Goal: Navigation & Orientation: Find specific page/section

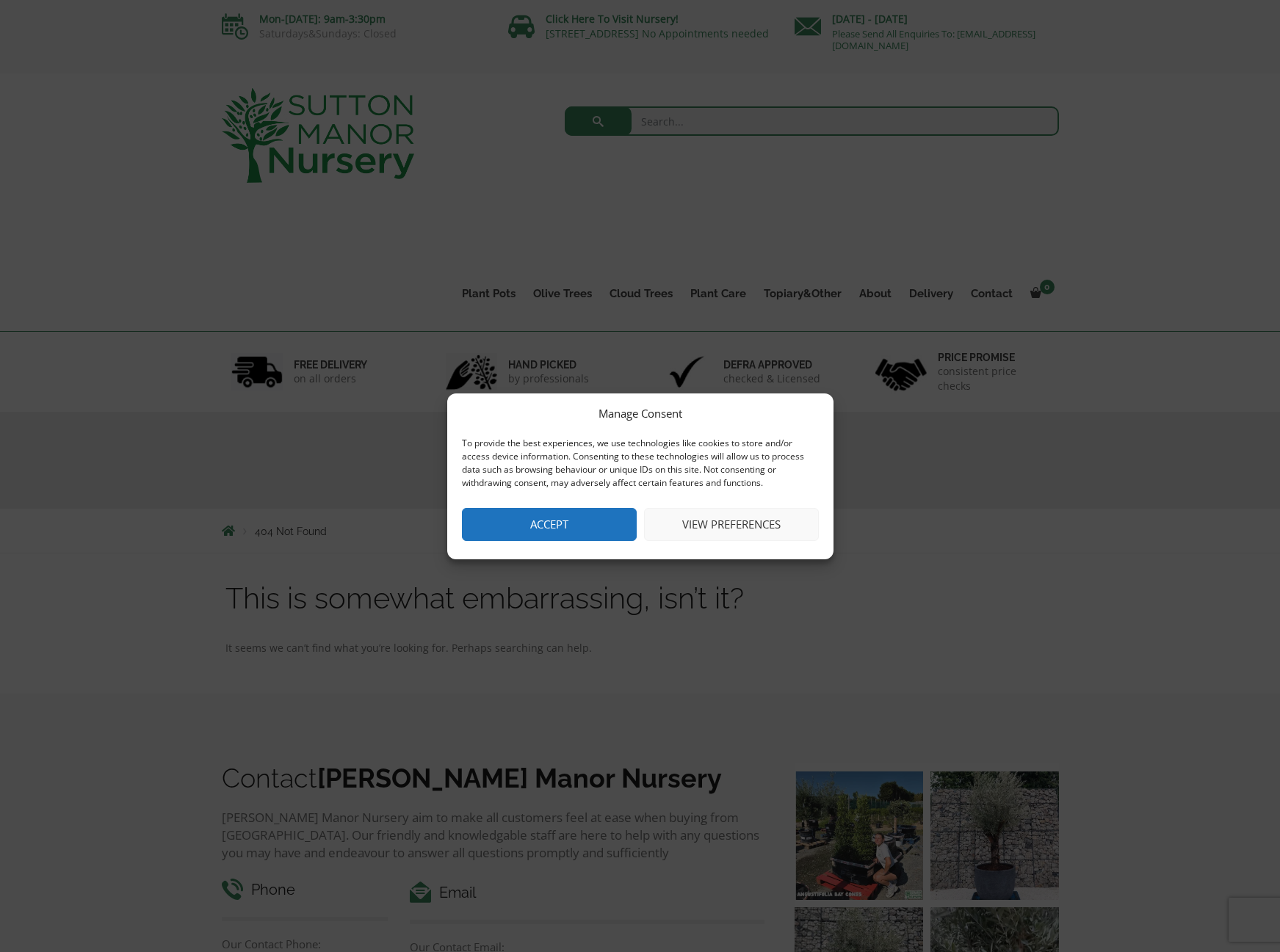
click at [593, 525] on button "Accept" at bounding box center [549, 525] width 175 height 33
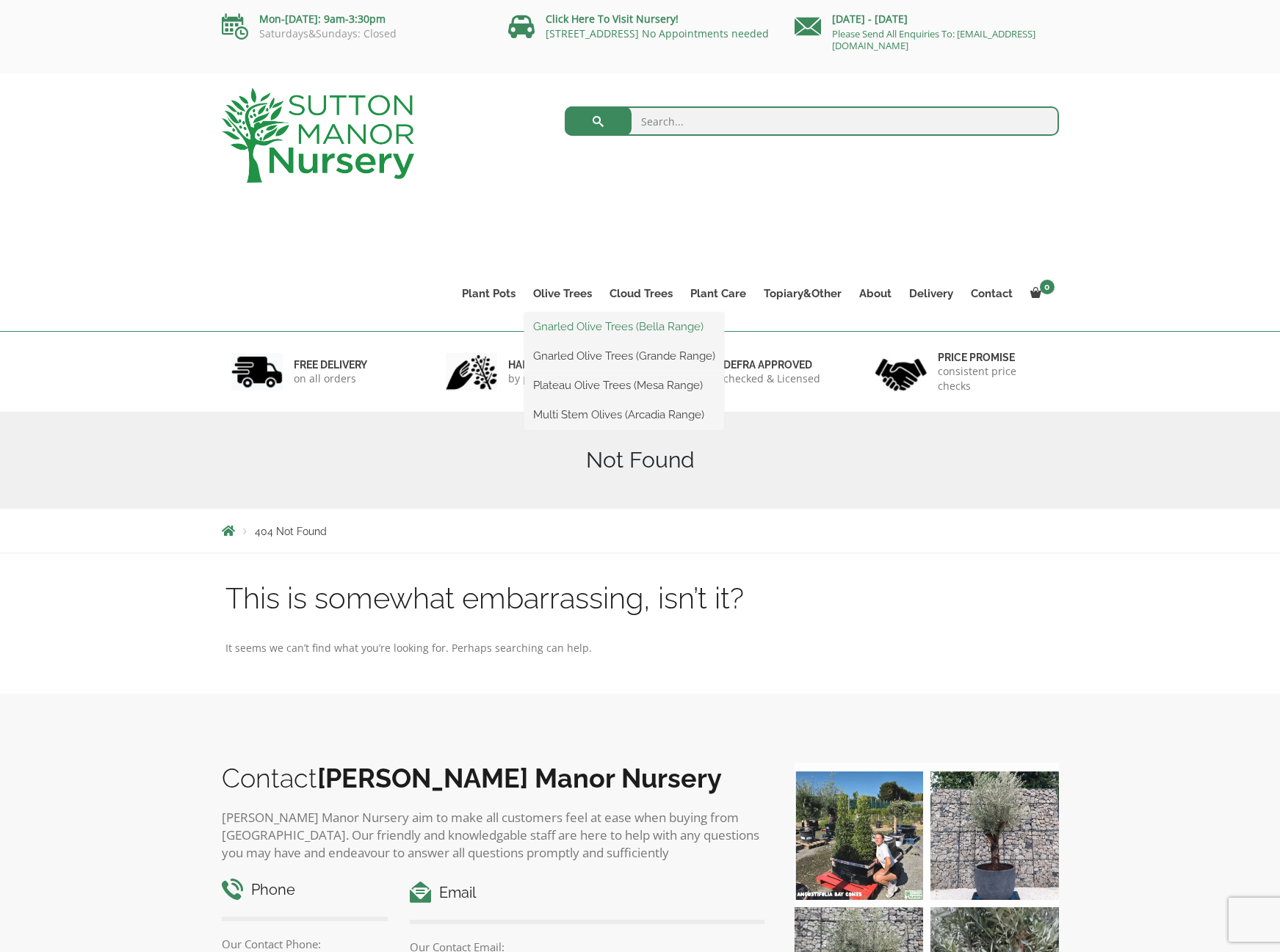
click at [561, 316] on link "Gnarled Olive Trees (Bella Range)" at bounding box center [625, 326] width 200 height 22
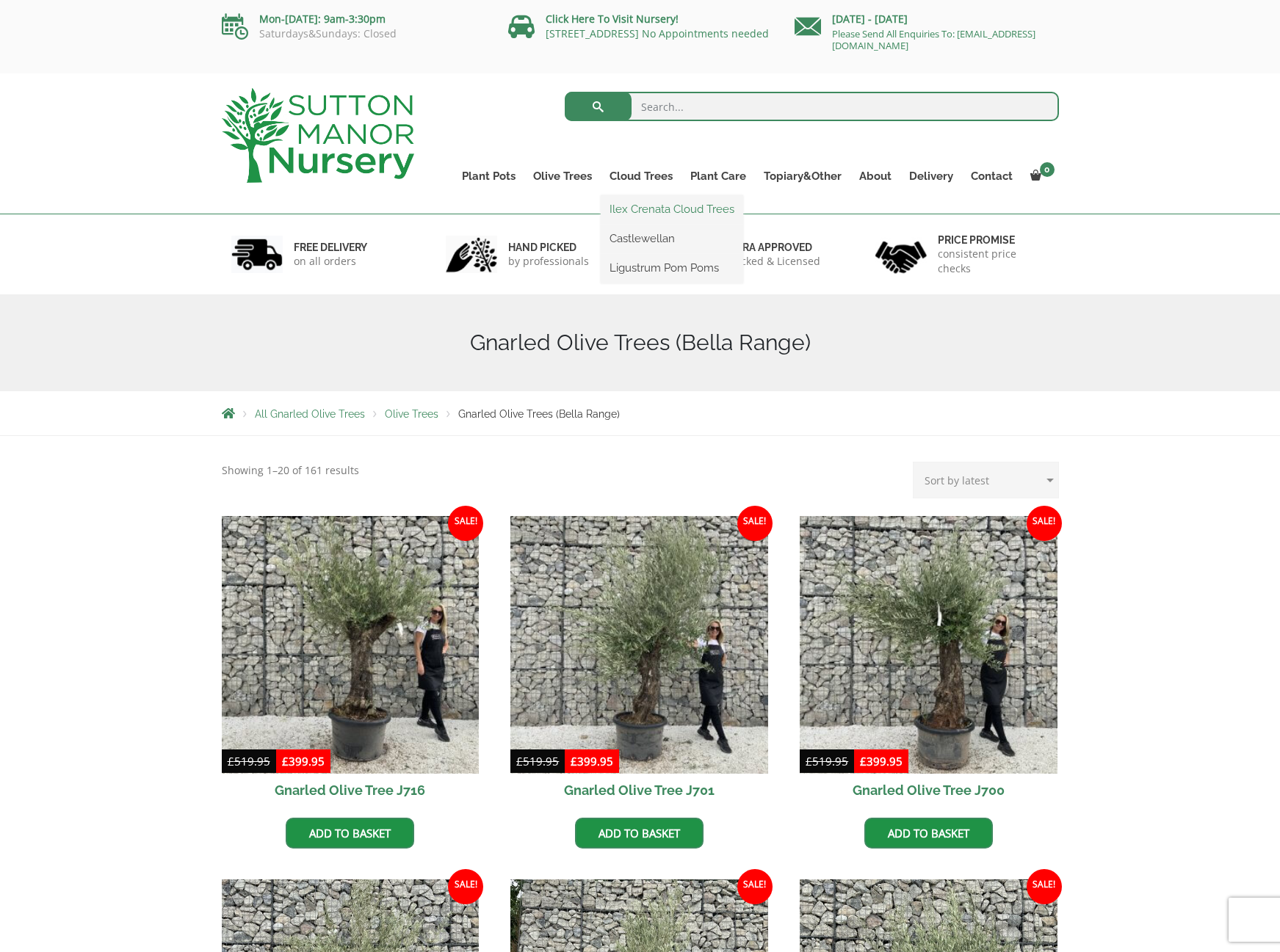
click at [664, 208] on link "Ilex Crenata Cloud Trees" at bounding box center [672, 208] width 143 height 22
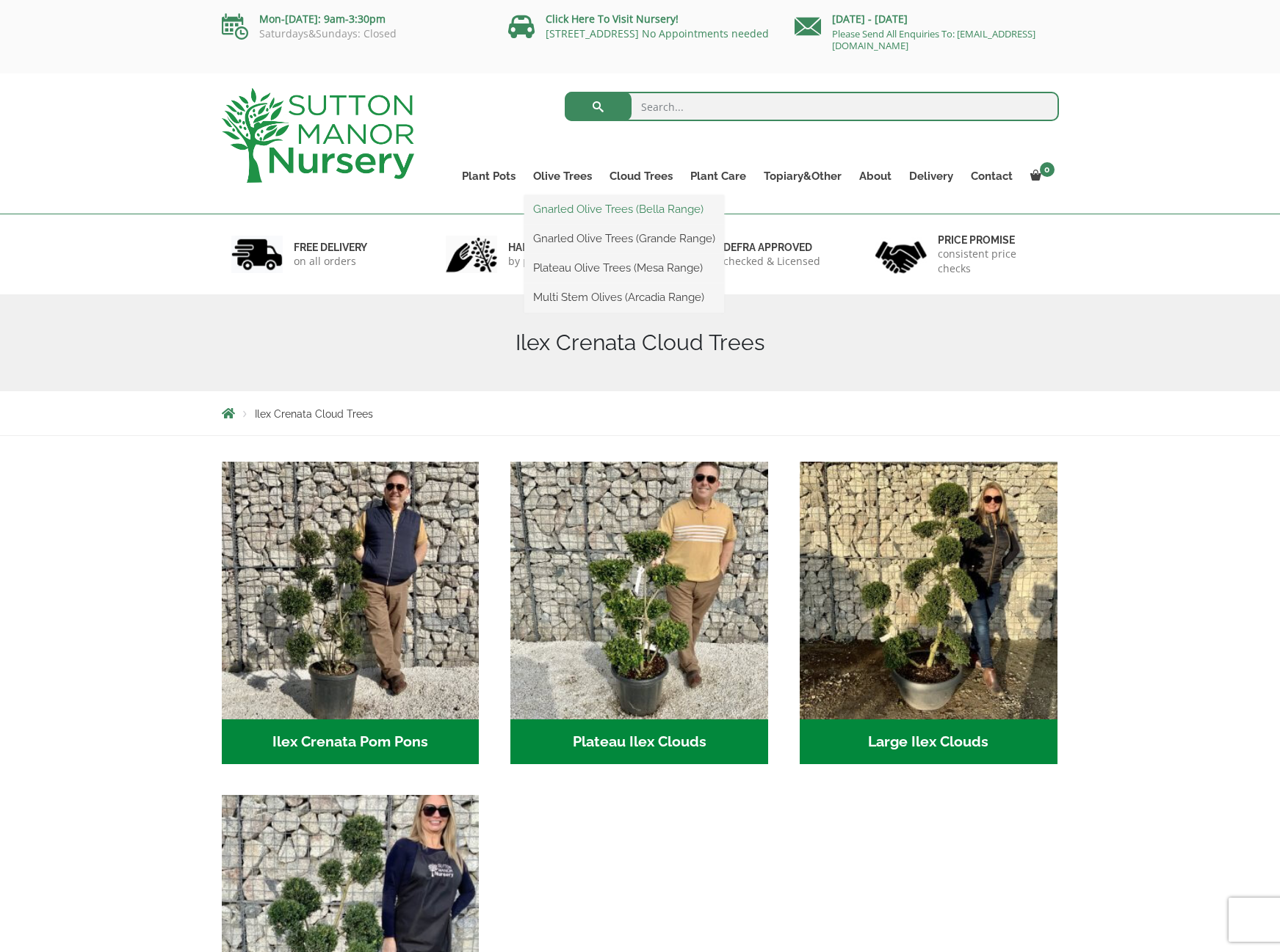
click at [576, 203] on link "Gnarled Olive Trees (Bella Range)" at bounding box center [625, 208] width 200 height 22
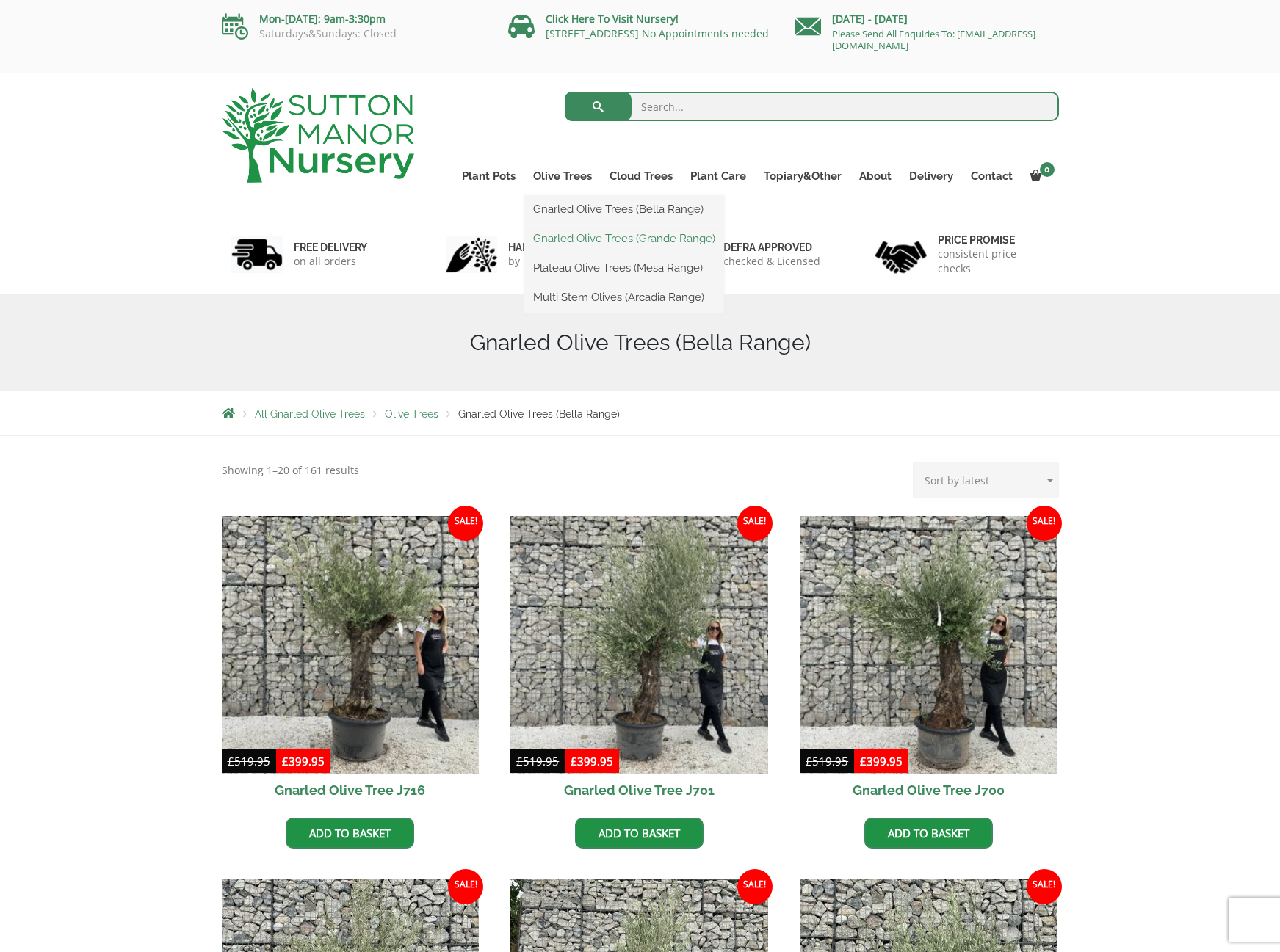
click at [592, 238] on link "Gnarled Olive Trees (Grande Range)" at bounding box center [625, 238] width 200 height 22
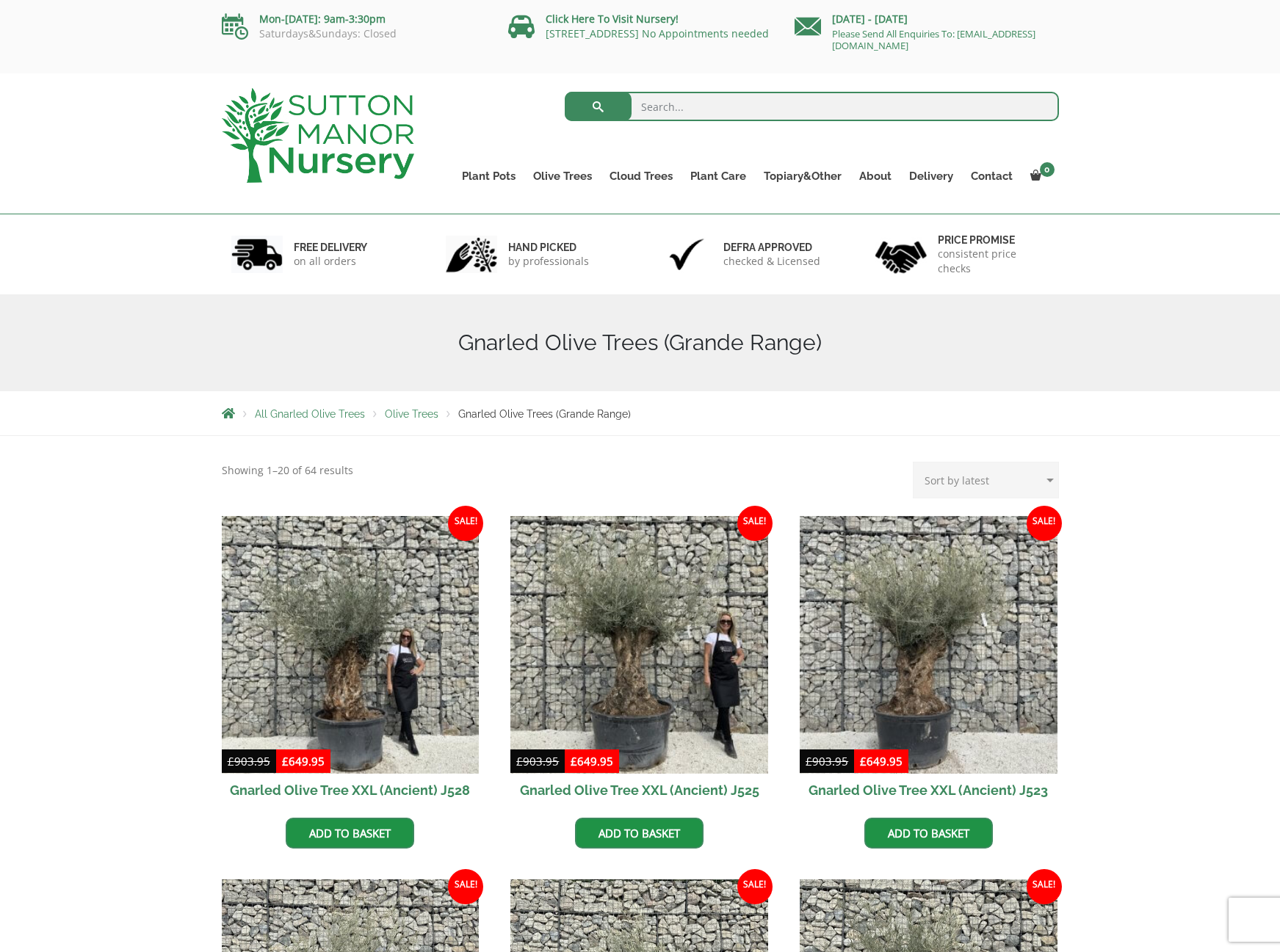
click at [415, 413] on span "Olive Trees" at bounding box center [411, 413] width 53 height 11
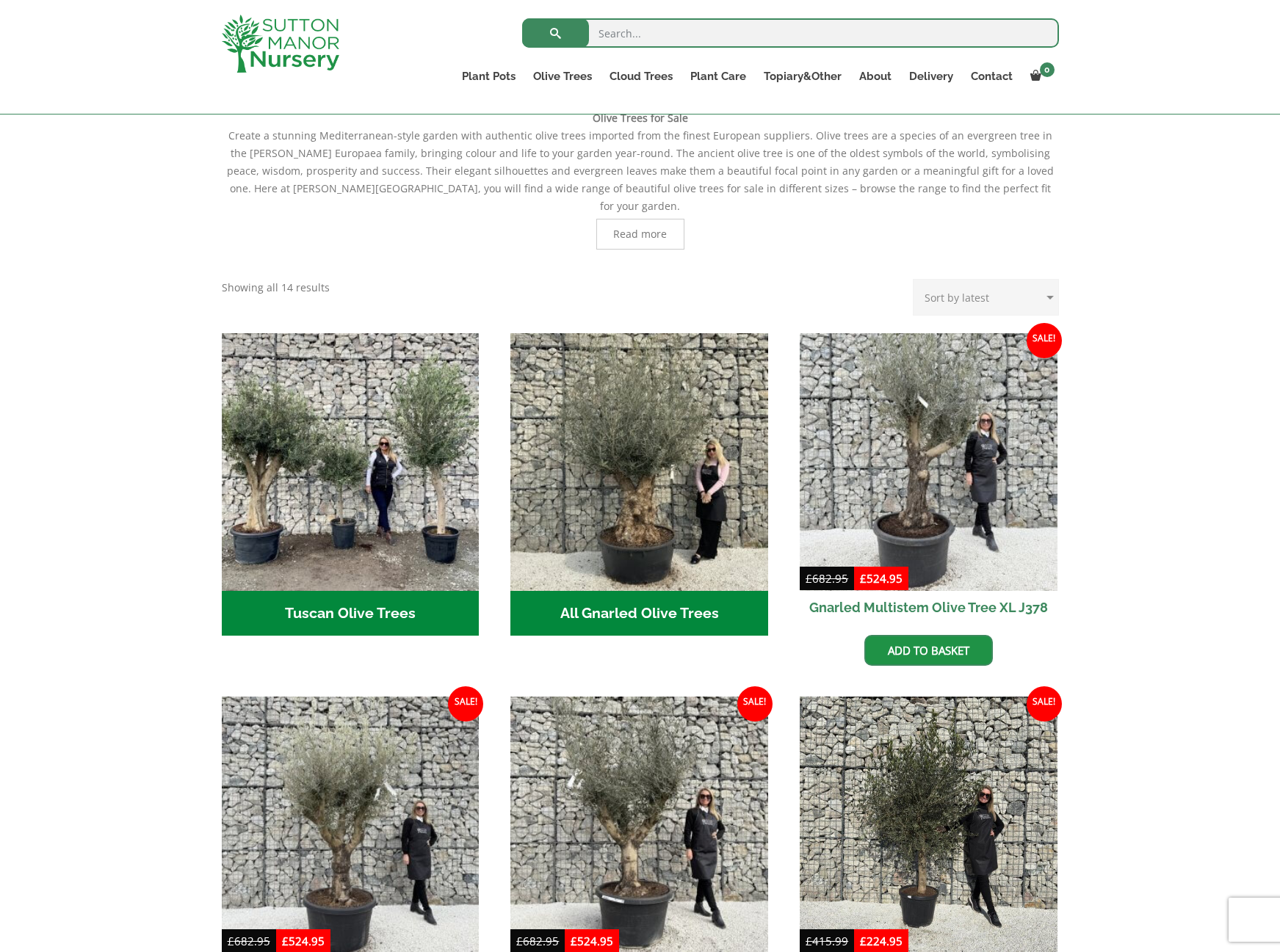
scroll to position [201, 0]
